Goal: Information Seeking & Learning: Learn about a topic

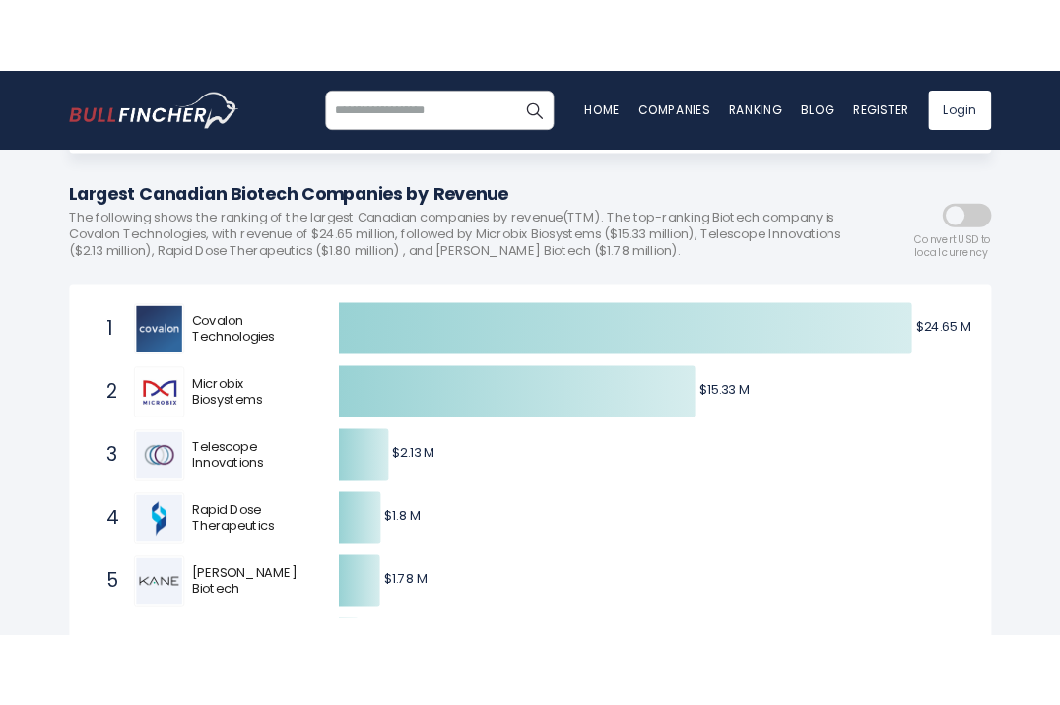
scroll to position [261, 0]
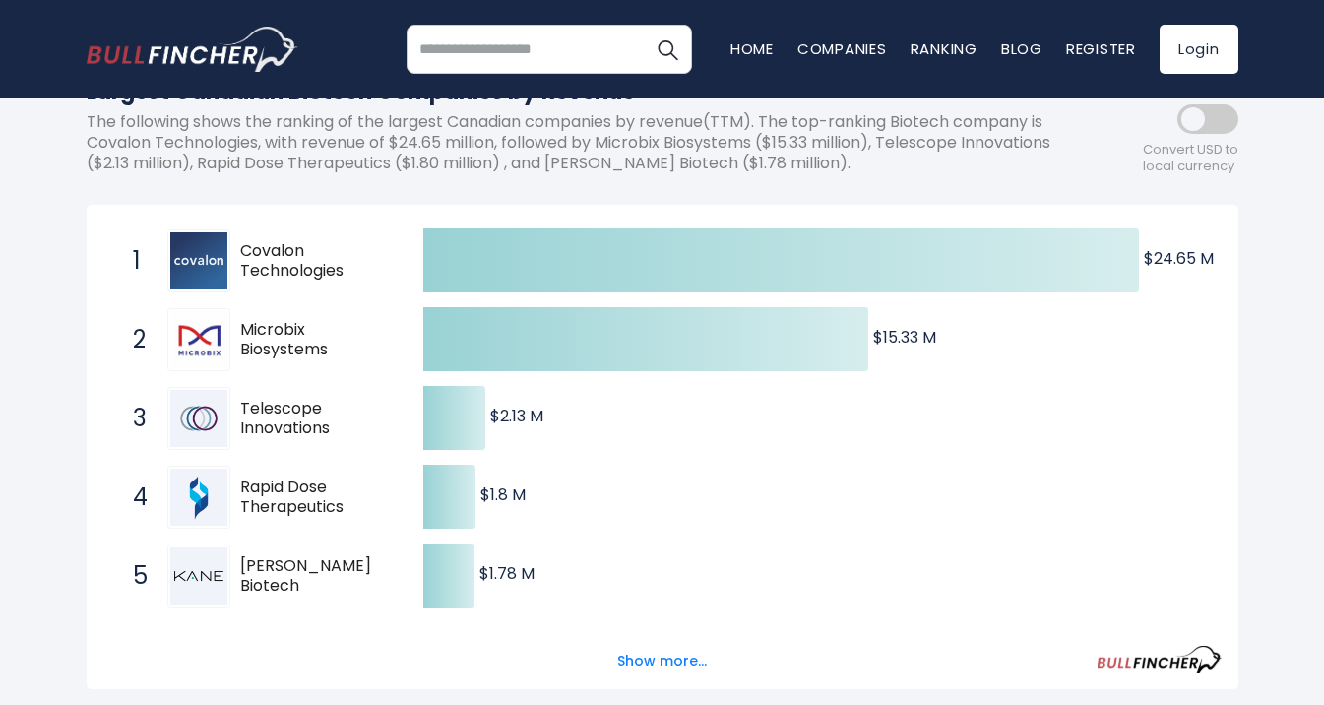
click at [226, 253] on div at bounding box center [198, 260] width 63 height 63
drag, startPoint x: 245, startPoint y: 250, endPoint x: 353, endPoint y: 276, distance: 110.3
click at [353, 276] on div "1 Covalon Technologies COV.V" at bounding box center [256, 260] width 266 height 63
drag, startPoint x: 346, startPoint y: 273, endPoint x: 239, endPoint y: 247, distance: 109.4
click at [240, 247] on span "Covalon Technologies" at bounding box center [314, 261] width 149 height 41
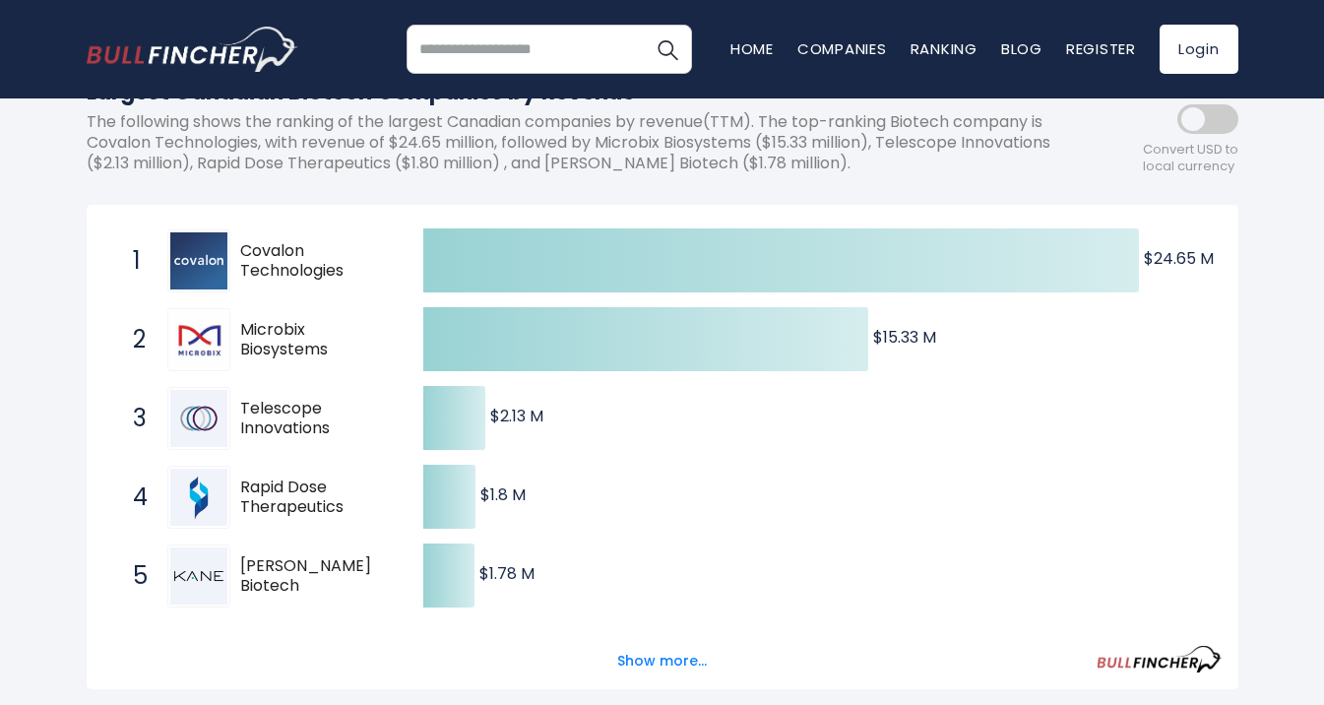
drag, startPoint x: 239, startPoint y: 247, endPoint x: 338, endPoint y: 255, distance: 98.8
click at [338, 255] on span "Covalon Technologies" at bounding box center [314, 261] width 149 height 41
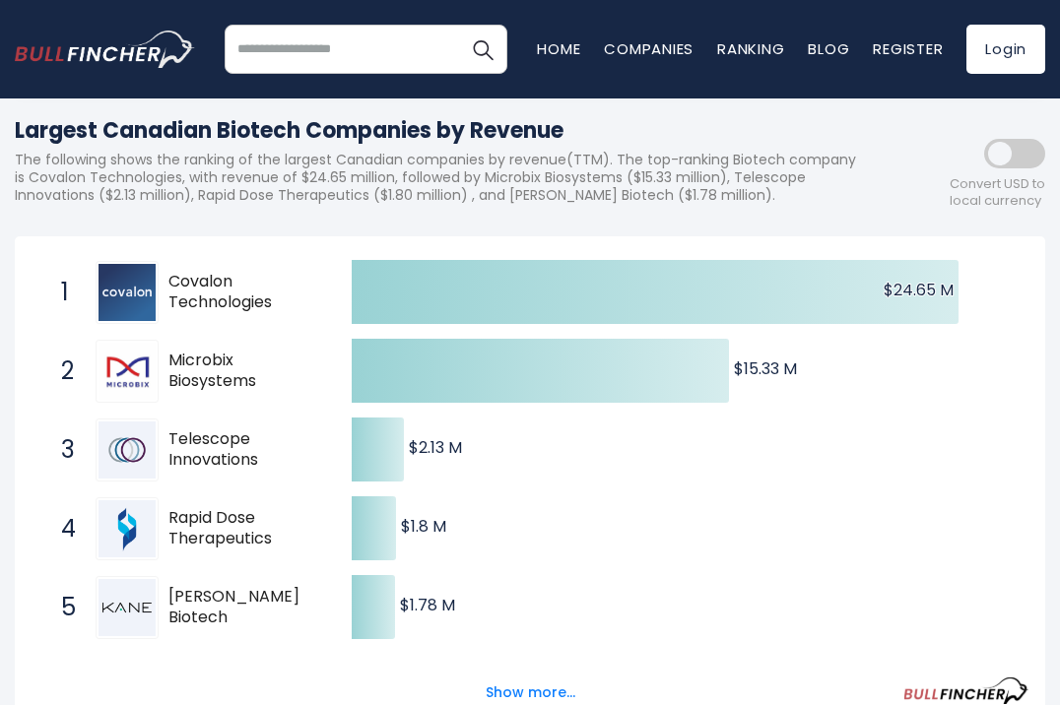
scroll to position [254, 0]
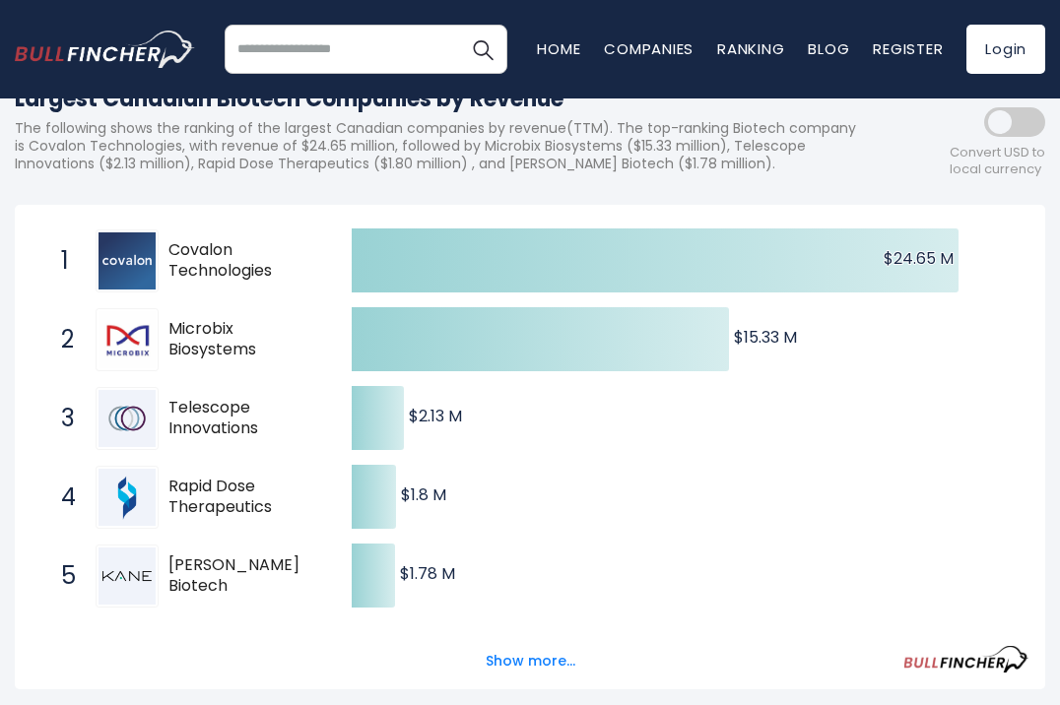
drag, startPoint x: 172, startPoint y: 324, endPoint x: 249, endPoint y: 347, distance: 80.1
click at [249, 347] on span "Microbix Biosystems" at bounding box center [242, 339] width 149 height 41
drag, startPoint x: 258, startPoint y: 349, endPoint x: 167, endPoint y: 323, distance: 94.1
click at [168, 323] on span "Microbix Biosystems" at bounding box center [242, 339] width 149 height 41
drag, startPoint x: 167, startPoint y: 323, endPoint x: 239, endPoint y: 344, distance: 74.8
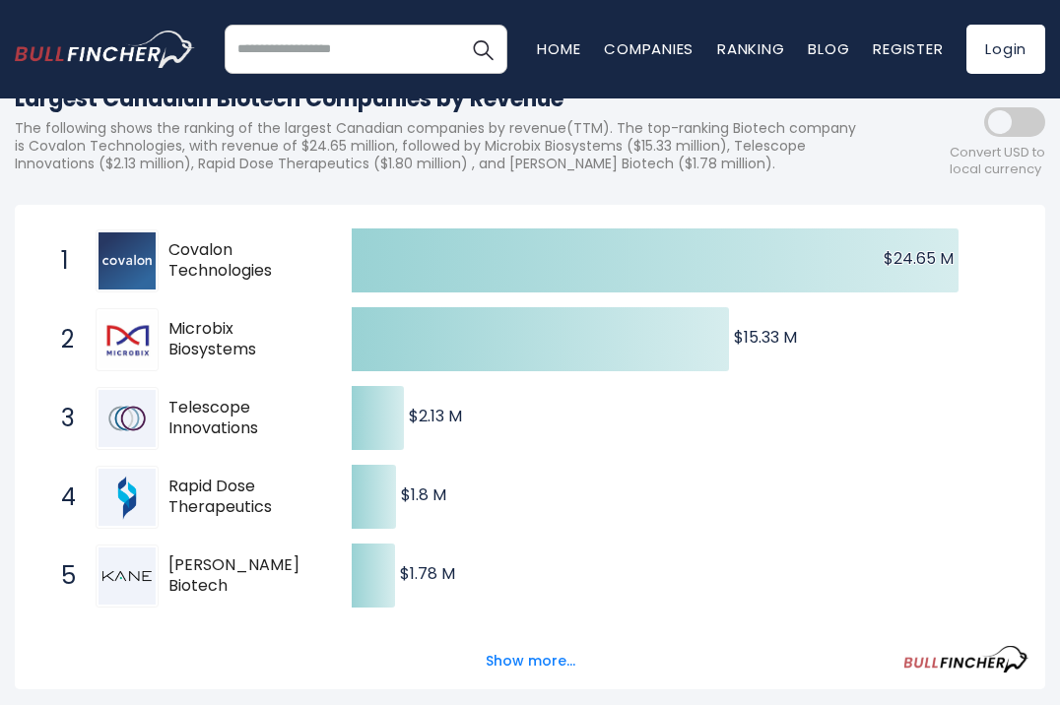
click at [239, 344] on span "Microbix Biosystems" at bounding box center [242, 339] width 149 height 41
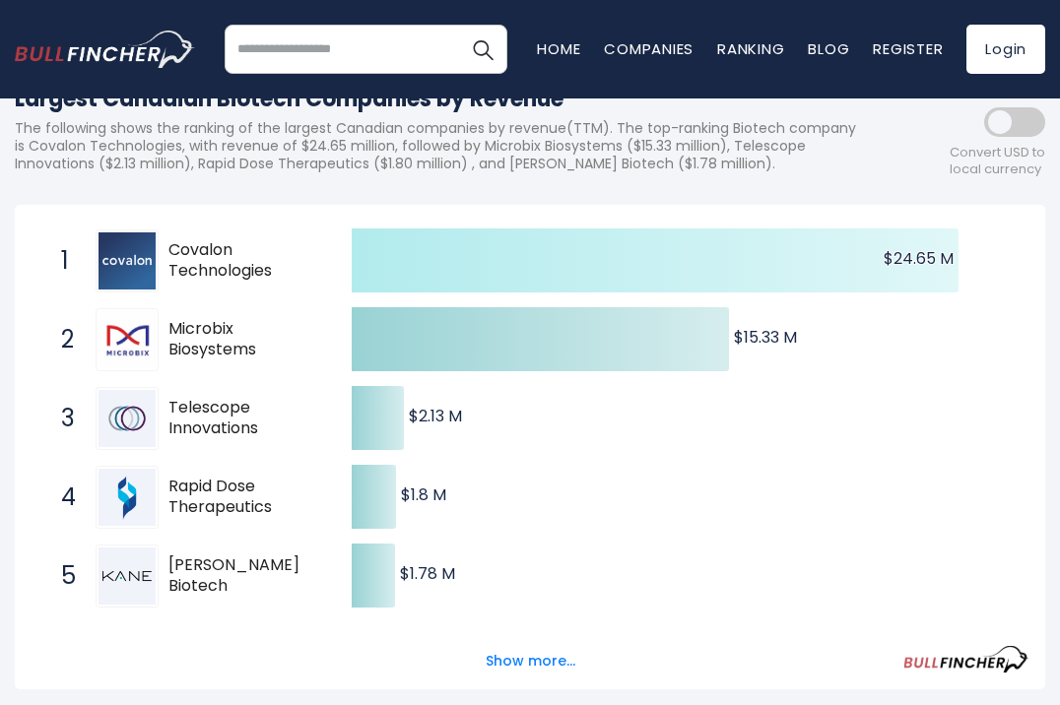
click at [324, 289] on span "1 Covalon Technologies COV.V" at bounding box center [188, 261] width 295 height 73
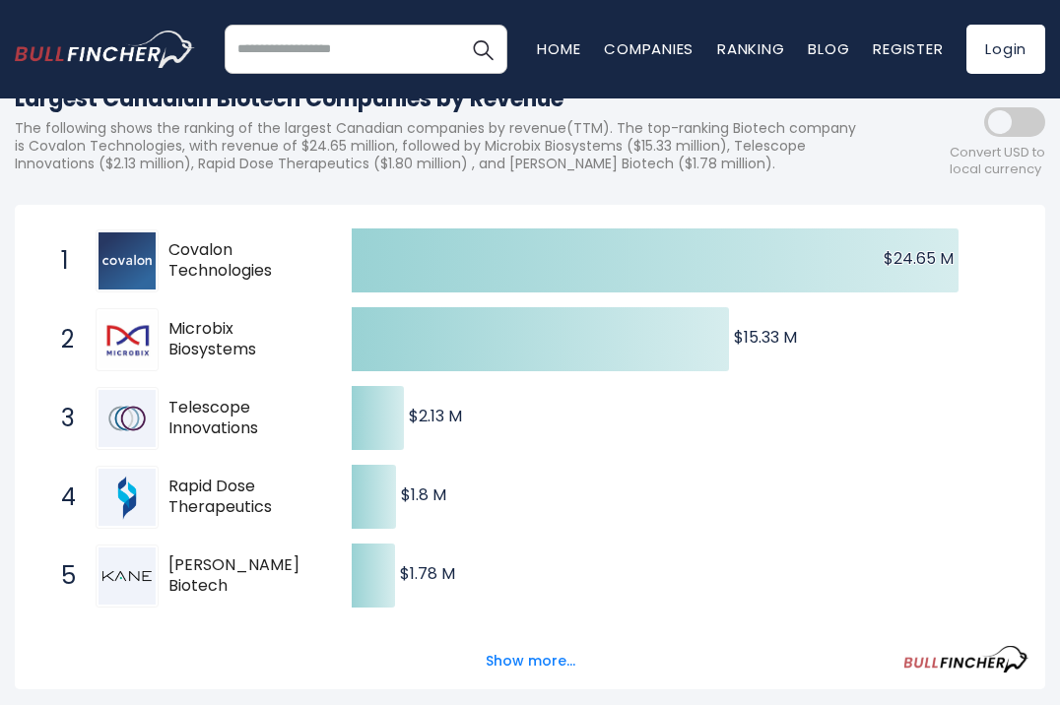
drag, startPoint x: 178, startPoint y: 327, endPoint x: 259, endPoint y: 348, distance: 83.4
click at [259, 348] on span "Microbix Biosystems" at bounding box center [242, 339] width 149 height 41
click at [221, 345] on span "Microbix Biosystems" at bounding box center [242, 339] width 149 height 41
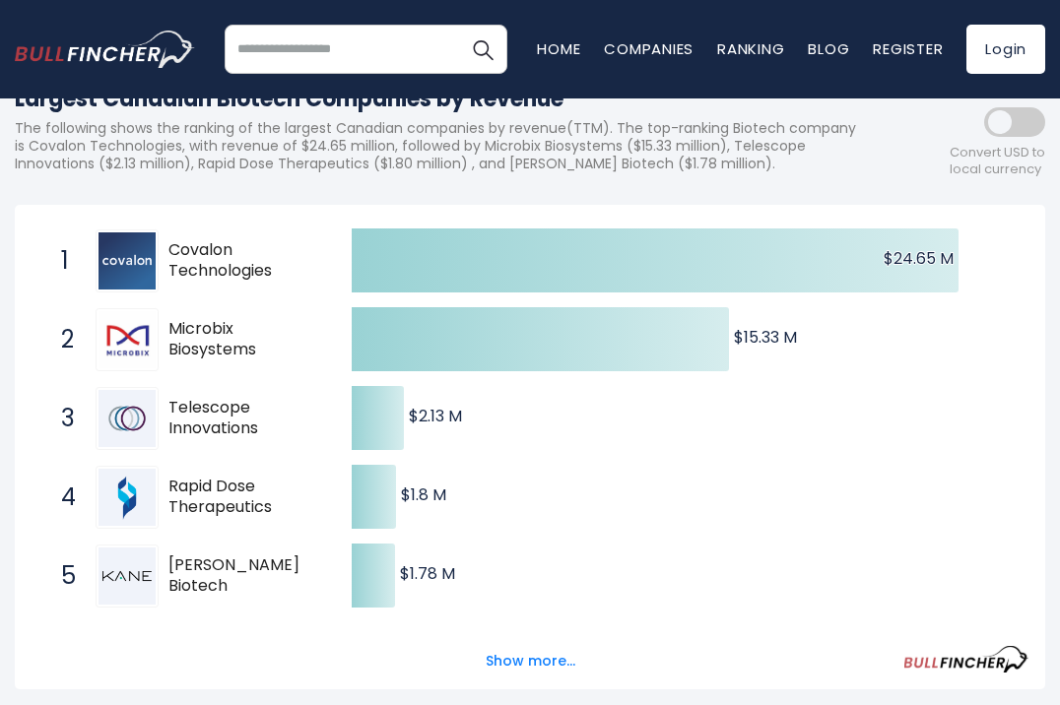
click at [221, 345] on span "Microbix Biosystems" at bounding box center [242, 339] width 149 height 41
